Goal: Task Accomplishment & Management: Manage account settings

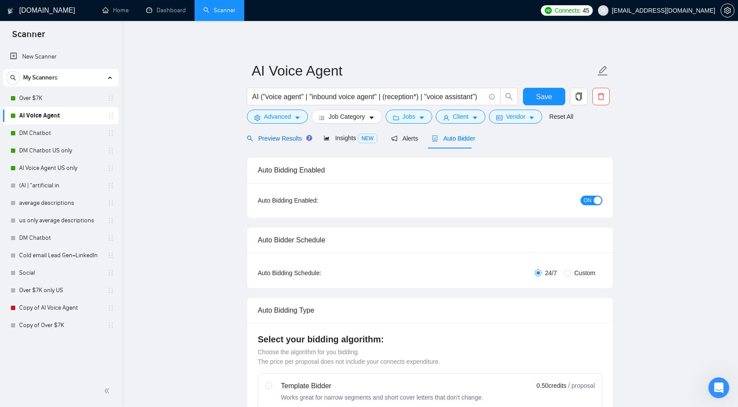
click at [281, 138] on span "Preview Results" at bounding box center [278, 138] width 63 height 7
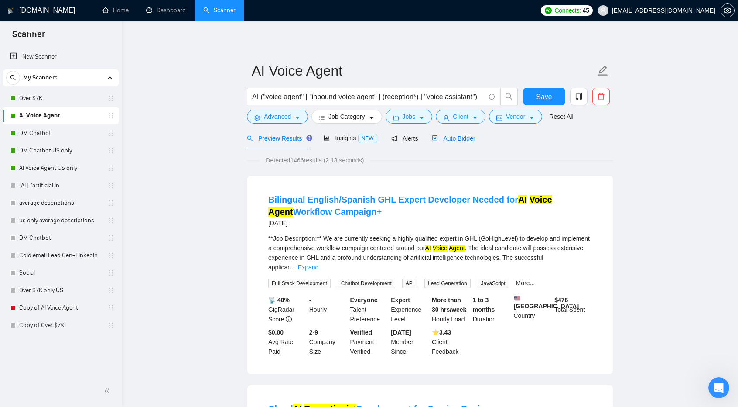
click at [450, 135] on span "Auto Bidder" at bounding box center [453, 138] width 43 height 7
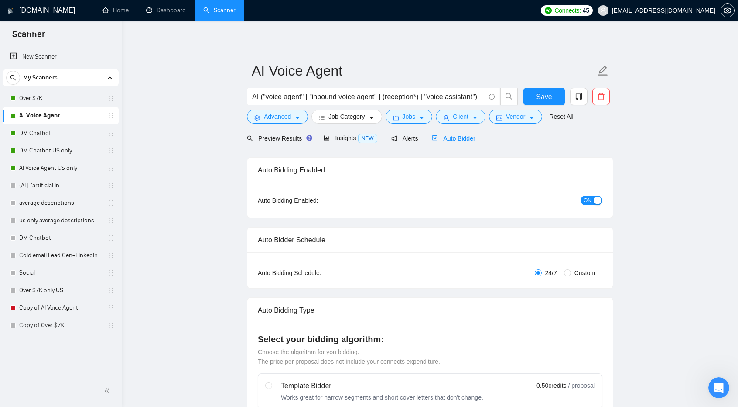
checkbox input "true"
click at [339, 138] on span "Insights NEW" at bounding box center [350, 137] width 53 height 7
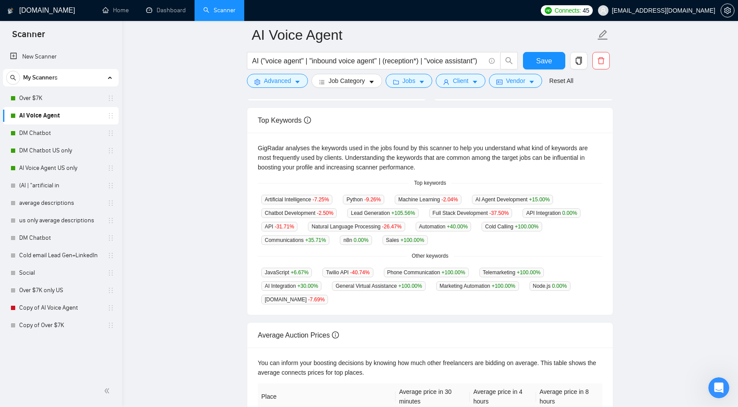
scroll to position [152, 0]
